Goal: Task Accomplishment & Management: Use online tool/utility

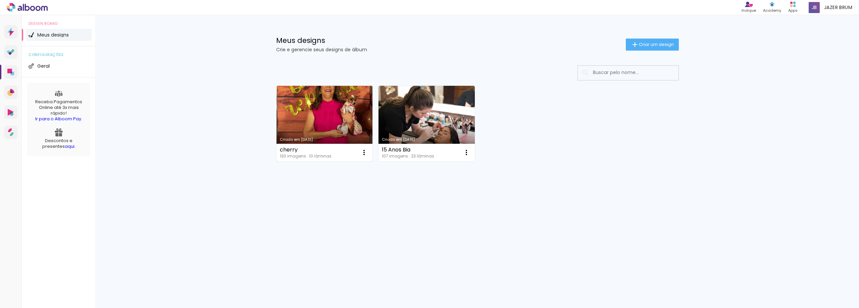
click at [307, 121] on link "Criado em [DATE]" at bounding box center [325, 124] width 96 height 76
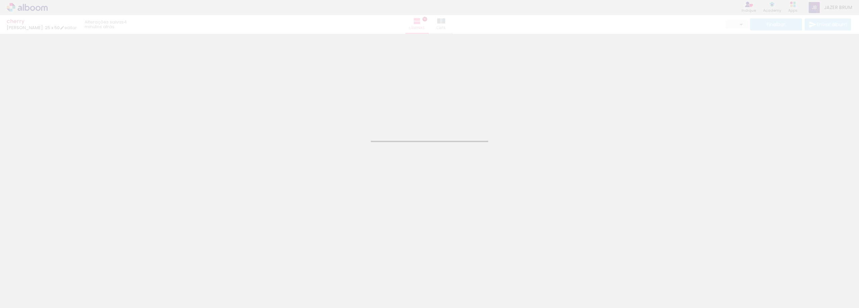
type input "JPG"
type input "Alta, 300 DPI"
